Goal: Transaction & Acquisition: Subscribe to service/newsletter

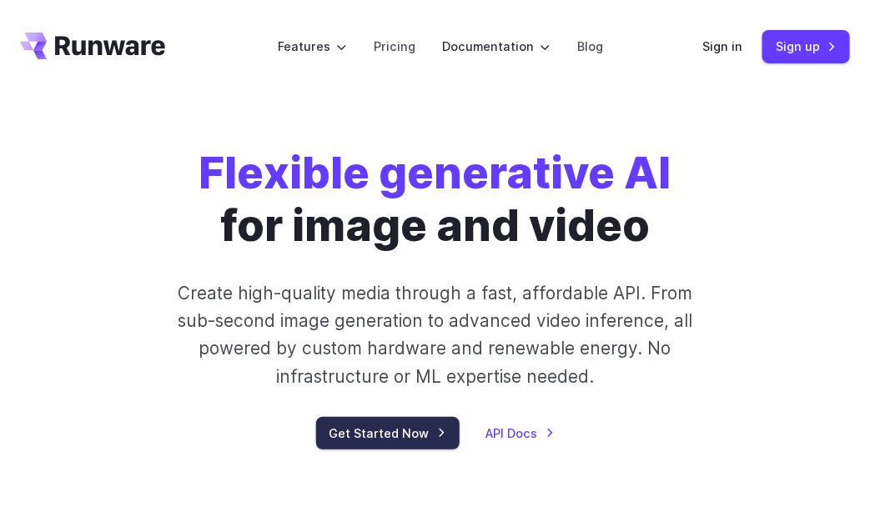
click at [383, 427] on link "Get Started Now" at bounding box center [387, 433] width 143 height 33
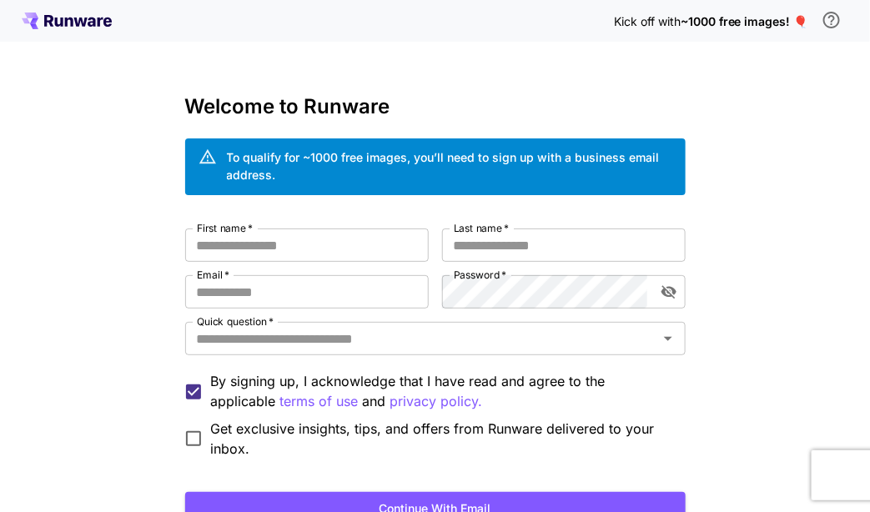
click at [88, 19] on icon at bounding box center [92, 22] width 8 height 9
